Goal: Transaction & Acquisition: Book appointment/travel/reservation

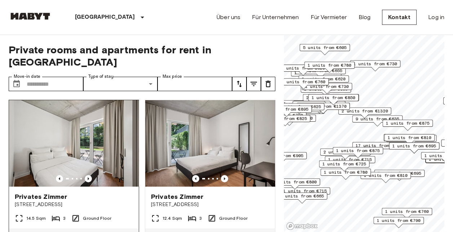
click at [50, 132] on img at bounding box center [74, 143] width 130 height 86
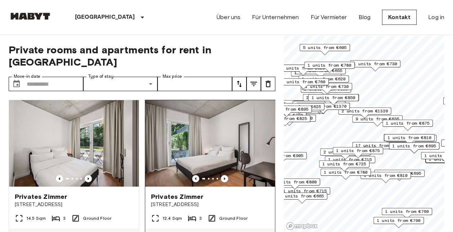
scroll to position [216, 0]
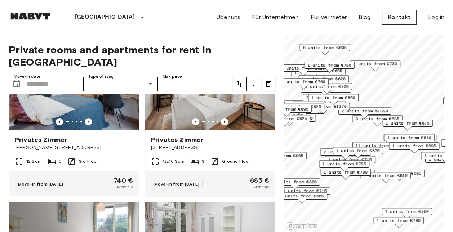
click at [235, 93] on img at bounding box center [210, 86] width 130 height 86
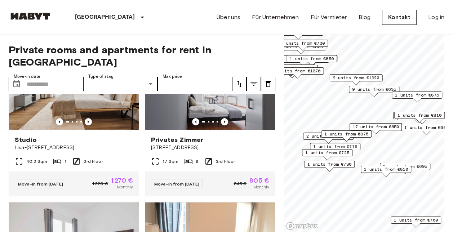
scroll to position [541, 0]
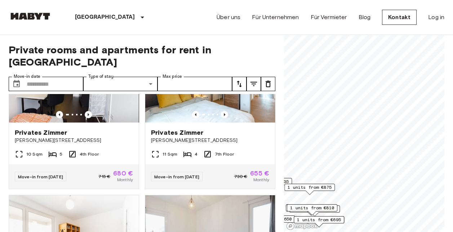
drag, startPoint x: 419, startPoint y: 92, endPoint x: 312, endPoint y: 184, distance: 141.4
click at [312, 184] on span "1 units from €875" at bounding box center [309, 187] width 44 height 6
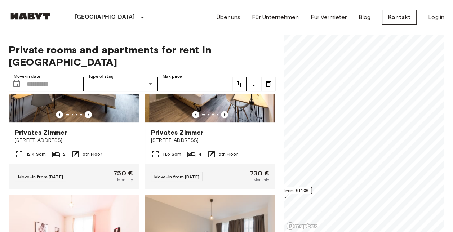
scroll to position [32, 0]
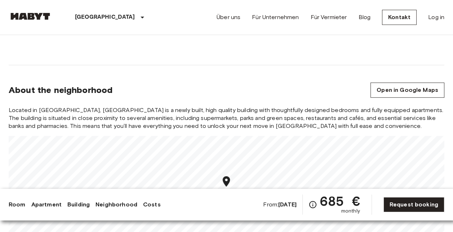
scroll to position [792, 0]
